Goal: Task Accomplishment & Management: Use online tool/utility

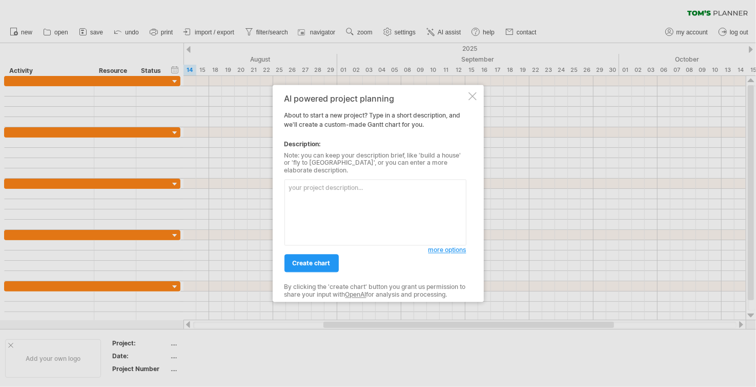
click at [351, 190] on textarea at bounding box center [376, 212] width 182 height 66
type textarea "o"
type textarea "每"
type textarea "學習日文，用於短程旅行，基本日常交流"
click at [319, 261] on span "create chart" at bounding box center [312, 263] width 38 height 8
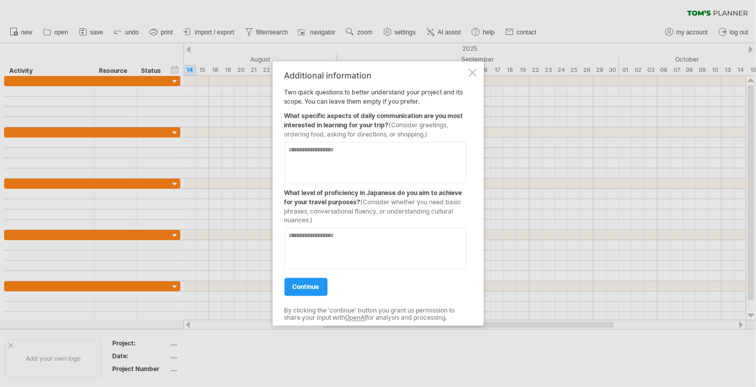
click at [392, 157] on textarea at bounding box center [376, 162] width 182 height 41
drag, startPoint x: 422, startPoint y: 125, endPoint x: 438, endPoint y: 133, distance: 17.7
click at [438, 133] on div "What specific aspects of daily communication are you most interested in learnin…" at bounding box center [376, 122] width 182 height 33
click at [407, 167] on textarea at bounding box center [376, 162] width 182 height 41
type textarea "*********"
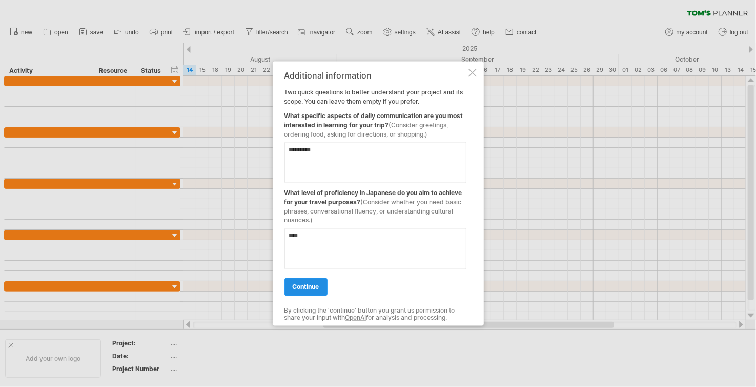
type textarea "****"
click at [309, 291] on link "continue" at bounding box center [306, 287] width 43 height 18
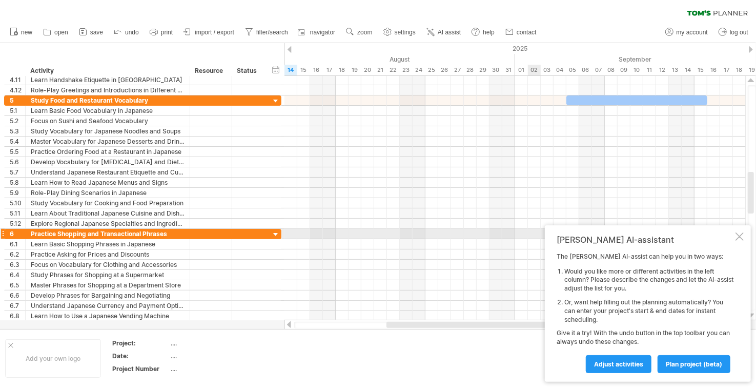
click at [742, 235] on div at bounding box center [740, 236] width 8 height 8
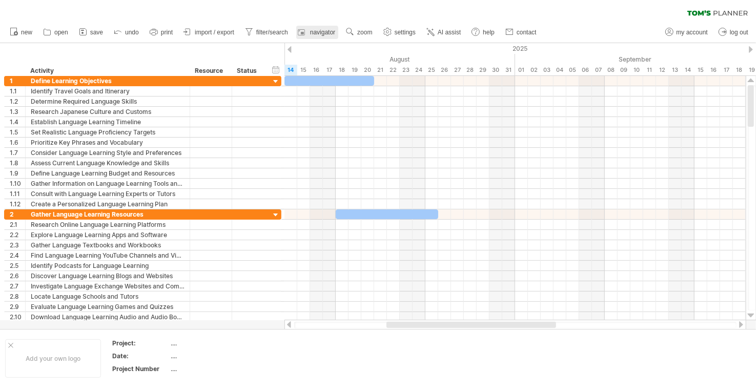
click at [309, 31] on link "navigator" at bounding box center [317, 32] width 42 height 13
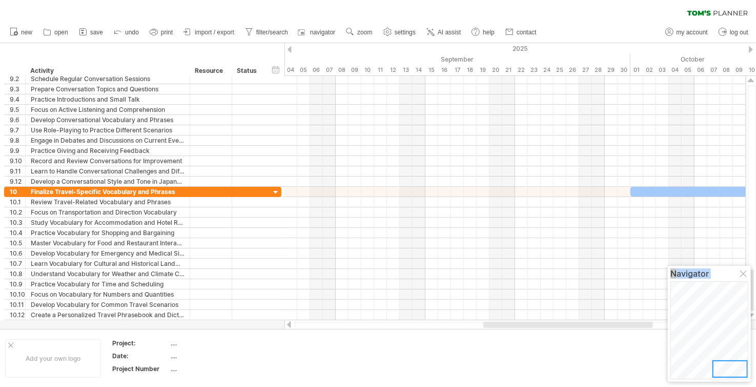
drag, startPoint x: 718, startPoint y: 296, endPoint x: 751, endPoint y: 372, distance: 82.7
click at [751, 372] on body "progress(100%) Trying to reach [DOMAIN_NAME] Connected again... 0% clear filter…" at bounding box center [378, 194] width 756 height 389
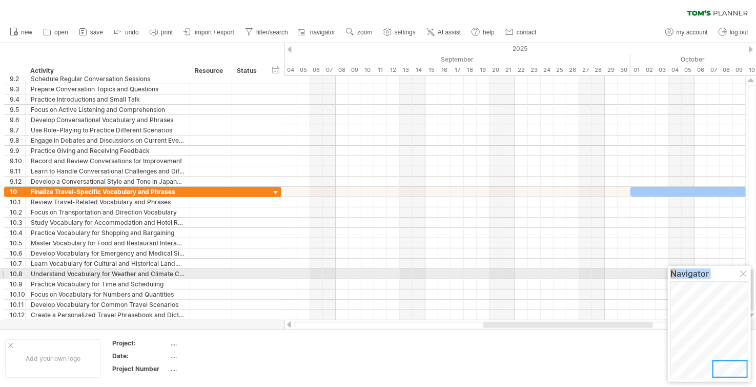
click at [744, 275] on div at bounding box center [744, 274] width 8 height 8
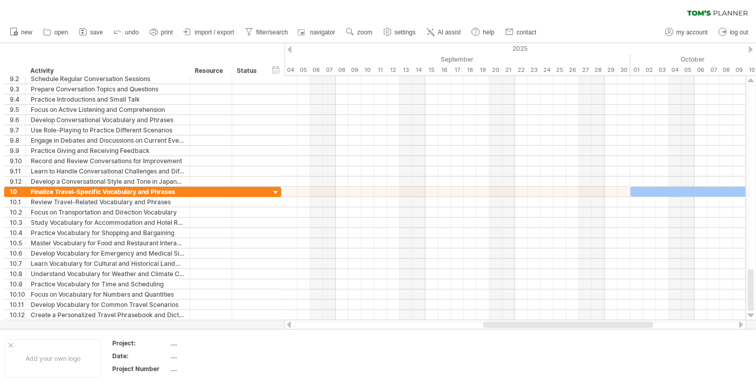
click at [669, 327] on div at bounding box center [515, 324] width 442 height 7
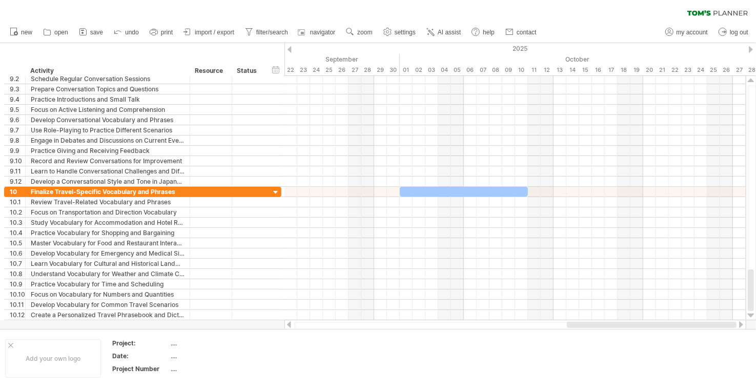
drag, startPoint x: 647, startPoint y: 326, endPoint x: 731, endPoint y: 325, distance: 83.6
click at [731, 325] on div at bounding box center [652, 324] width 170 height 6
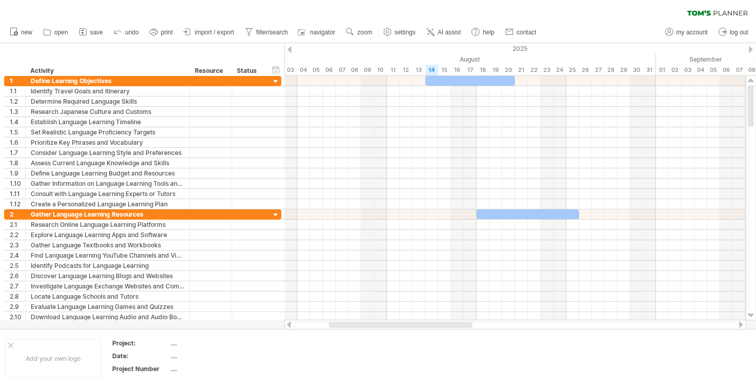
drag, startPoint x: 613, startPoint y: 326, endPoint x: 418, endPoint y: 325, distance: 195.3
click at [418, 325] on div at bounding box center [401, 324] width 144 height 6
click at [442, 82] on div at bounding box center [471, 81] width 90 height 10
click at [278, 71] on div "hide start/end/duration show start/end/duration" at bounding box center [276, 69] width 10 height 11
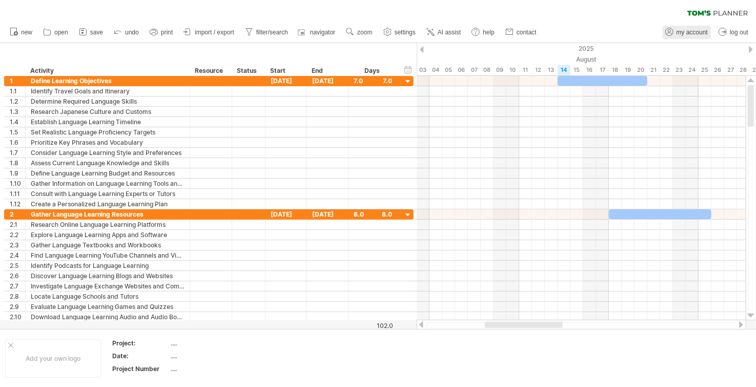
click at [687, 31] on span "my account" at bounding box center [692, 32] width 31 height 7
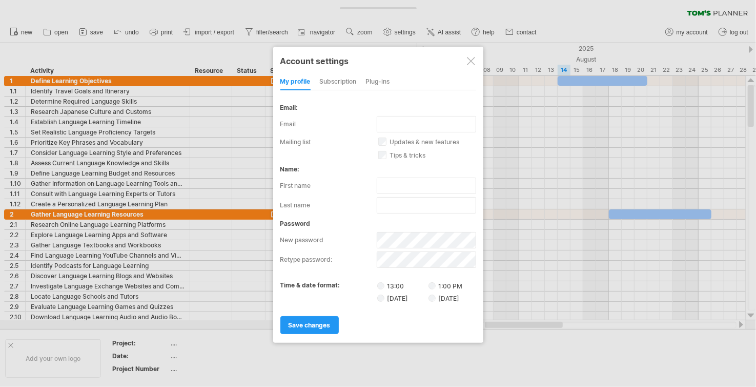
type input "**********"
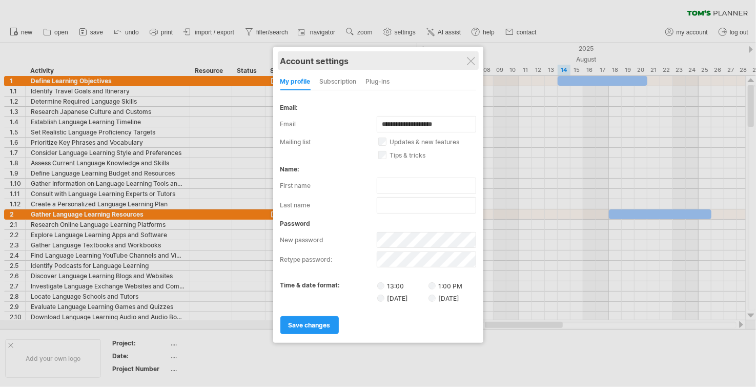
click at [475, 62] on div at bounding box center [471, 61] width 8 height 8
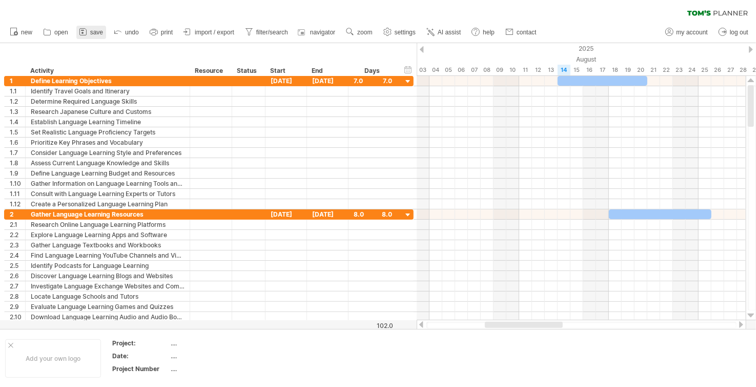
click at [98, 30] on span "save" at bounding box center [96, 32] width 13 height 7
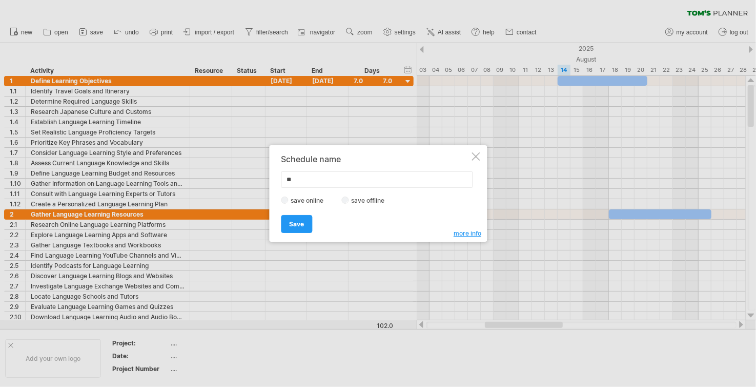
type input "*"
click at [468, 230] on div "Save Save" at bounding box center [375, 219] width 189 height 26
click at [468, 232] on span "more info" at bounding box center [468, 233] width 28 height 8
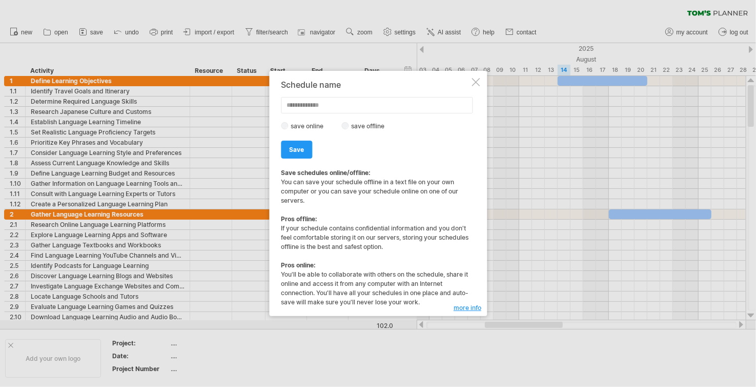
click at [474, 85] on div at bounding box center [476, 82] width 8 height 8
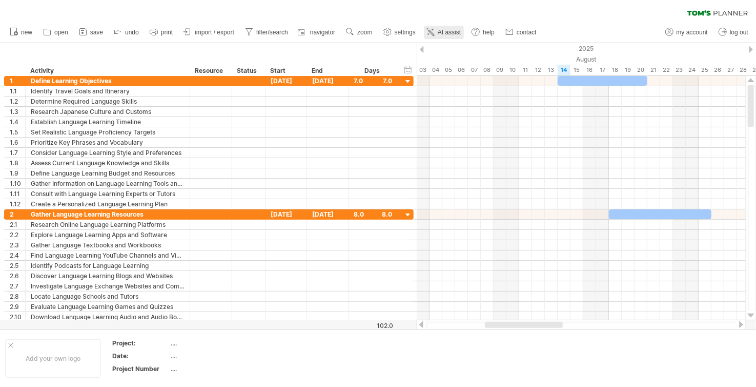
click at [450, 30] on span "AI assist" at bounding box center [449, 32] width 23 height 7
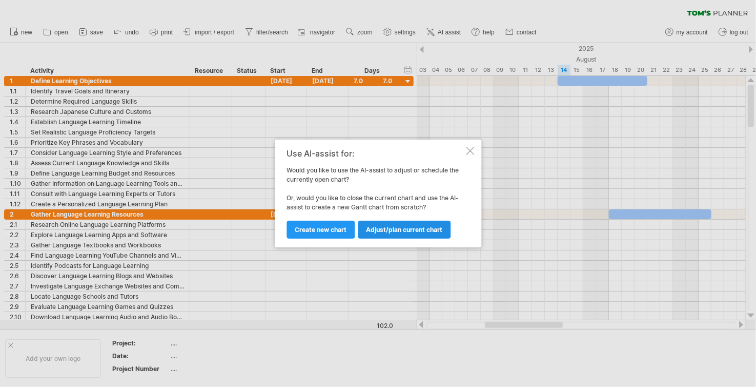
click at [395, 233] on link "Adjust/plan current chart" at bounding box center [404, 229] width 93 height 18
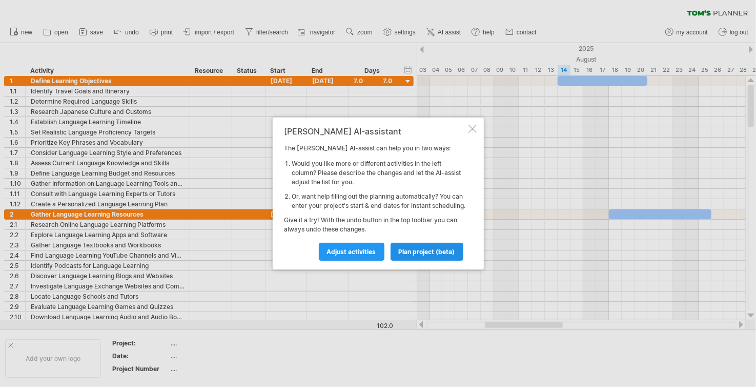
click at [412, 255] on span "plan project (beta)" at bounding box center [427, 252] width 56 height 8
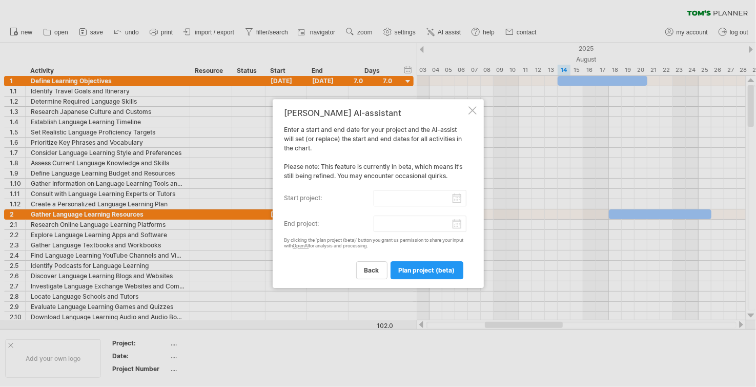
click at [393, 197] on input "start project:" at bounding box center [420, 198] width 93 height 16
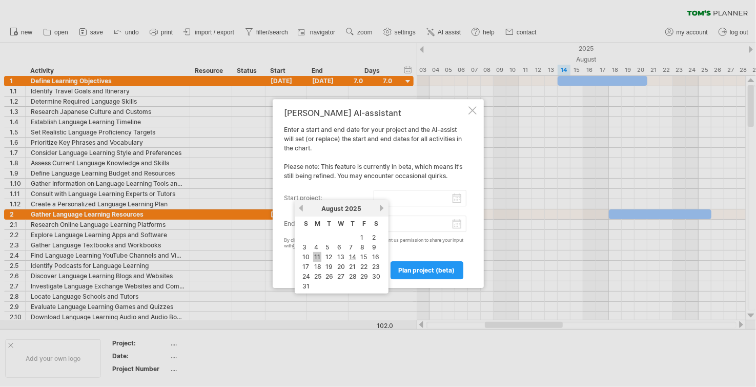
click at [317, 258] on link "11" at bounding box center [317, 257] width 8 height 10
type input "********"
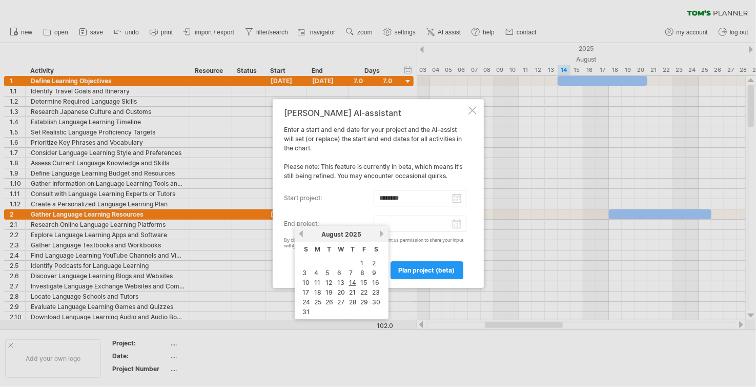
click at [397, 226] on input "end project:" at bounding box center [420, 223] width 93 height 16
click at [316, 290] on link "18" at bounding box center [317, 292] width 9 height 10
type input "********"
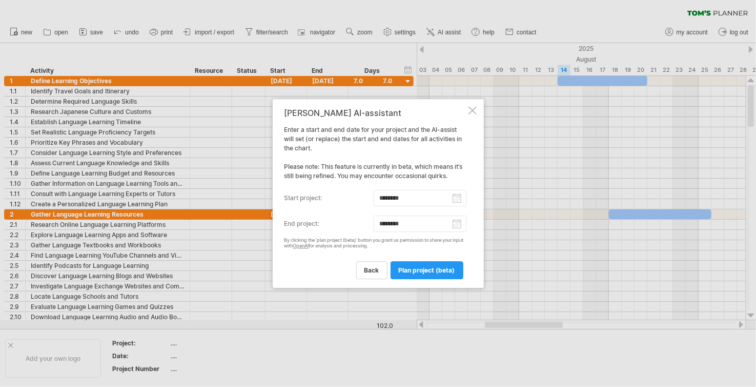
click at [428, 197] on input "********" at bounding box center [420, 198] width 93 height 16
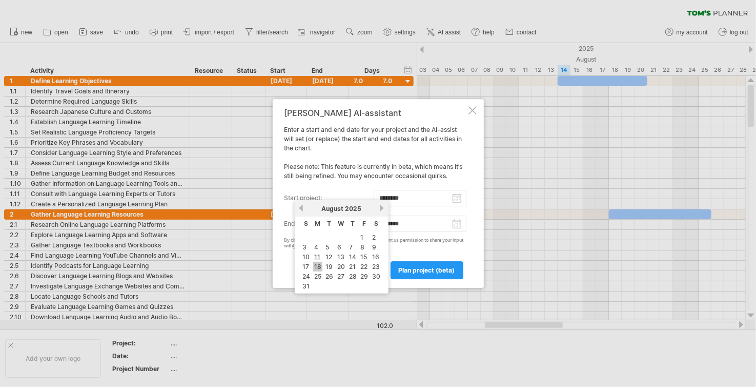
click at [319, 264] on link "18" at bounding box center [317, 266] width 9 height 10
type input "********"
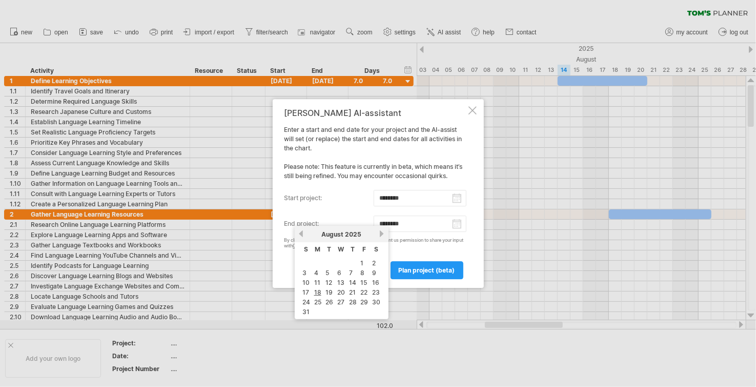
click at [426, 228] on input "********" at bounding box center [420, 223] width 93 height 16
click at [380, 236] on link "next" at bounding box center [382, 234] width 8 height 8
click at [365, 289] on link "26" at bounding box center [365, 292] width 10 height 10
type input "********"
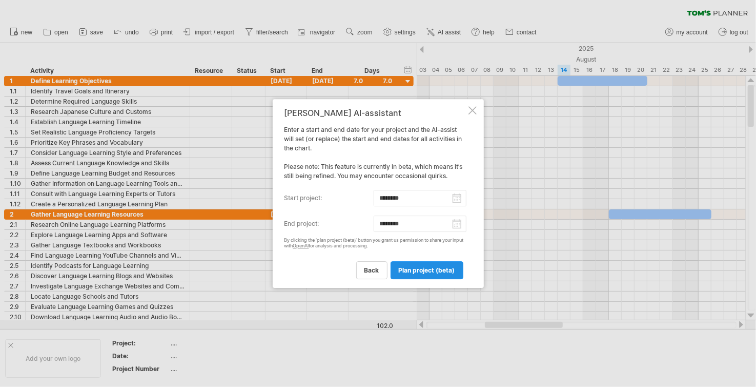
click at [426, 270] on span "plan project (beta)" at bounding box center [427, 270] width 56 height 8
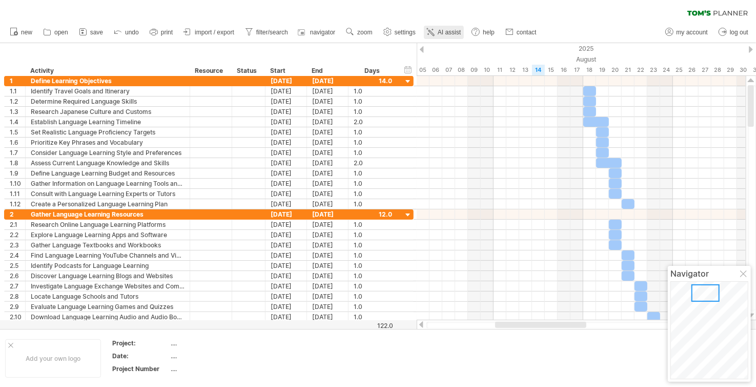
click at [440, 27] on link "AI assist" at bounding box center [444, 32] width 40 height 13
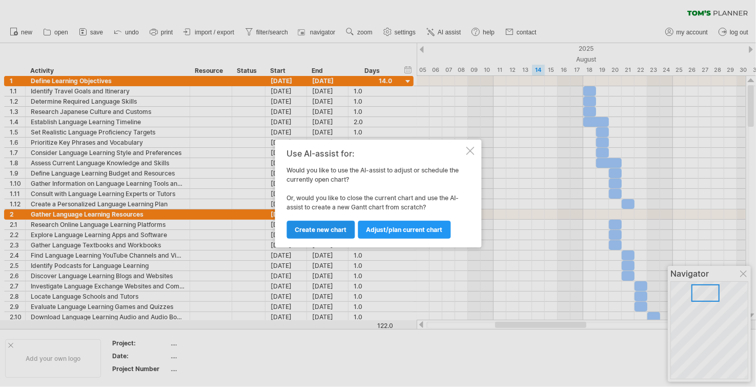
click at [329, 227] on span "Create new chart" at bounding box center [321, 230] width 52 height 8
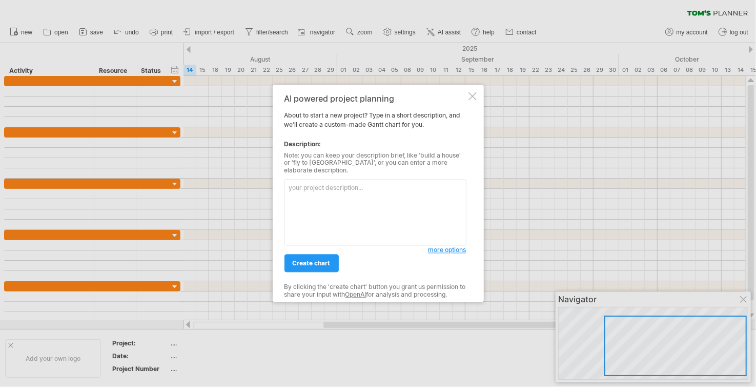
click at [472, 100] on div at bounding box center [473, 96] width 8 height 8
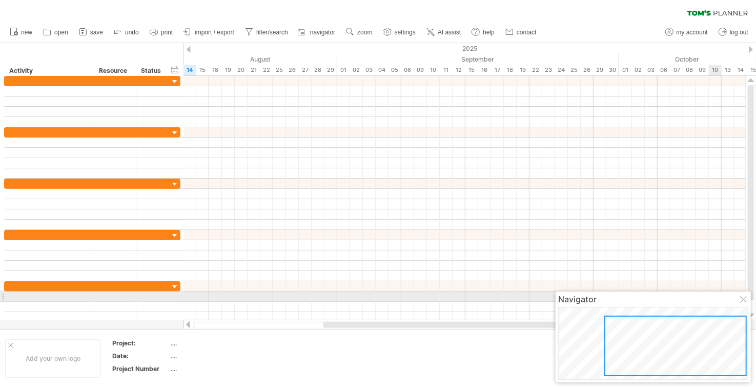
click at [742, 300] on div at bounding box center [744, 300] width 8 height 8
